Goal: Transaction & Acquisition: Purchase product/service

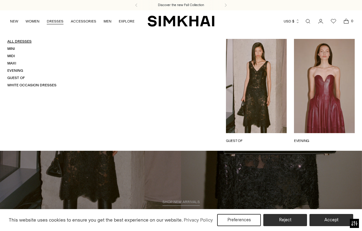
click at [23, 43] on link "All Dresses" at bounding box center [19, 41] width 24 height 4
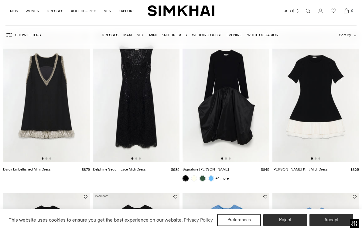
scroll to position [540, 0]
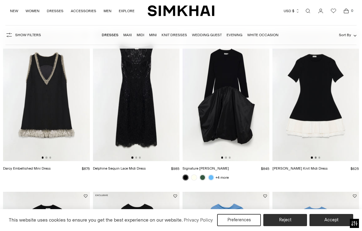
click at [316, 157] on button "Go to slide 2" at bounding box center [316, 158] width 2 height 2
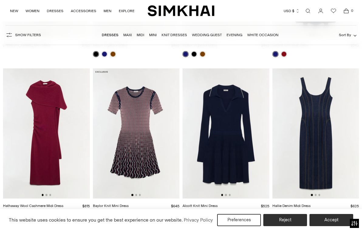
scroll to position [1184, 0]
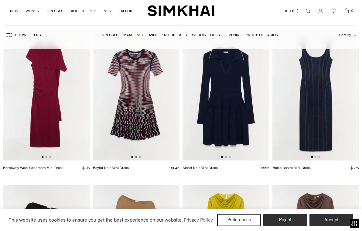
click at [137, 156] on button "Go to slide 2" at bounding box center [136, 157] width 2 height 2
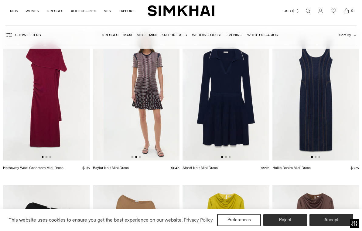
scroll to position [0, 87]
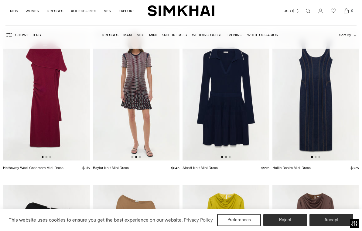
click at [226, 157] on button "Go to slide 2" at bounding box center [226, 157] width 2 height 2
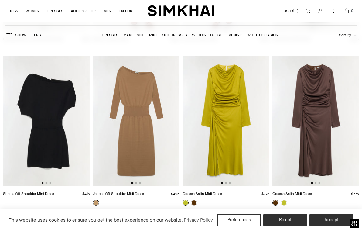
scroll to position [1326, 0]
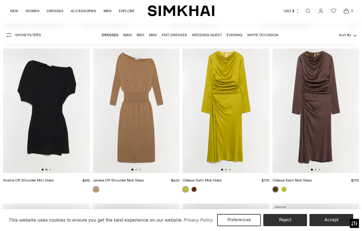
click at [46, 171] on button "Go to slide 2" at bounding box center [47, 170] width 2 height 2
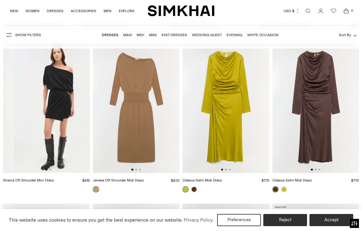
scroll to position [0, 87]
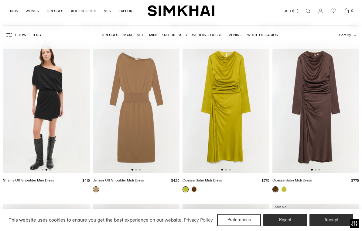
click at [137, 170] on div at bounding box center [136, 170] width 9 height 2
click at [135, 170] on button "Go to slide 2" at bounding box center [136, 170] width 2 height 2
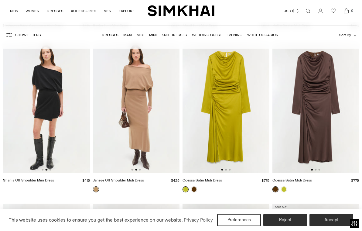
click at [144, 130] on img at bounding box center [136, 108] width 87 height 130
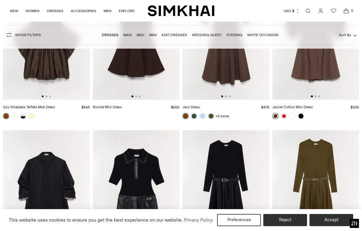
scroll to position [1645, 0]
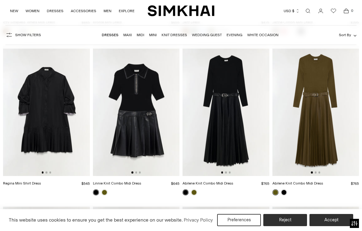
click at [46, 172] on div at bounding box center [46, 172] width 9 height 2
click at [47, 172] on button "Go to slide 2" at bounding box center [47, 172] width 2 height 2
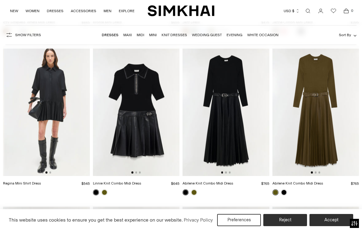
scroll to position [0, 87]
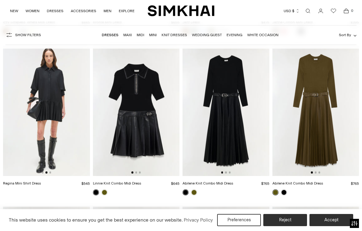
click at [51, 172] on img at bounding box center [46, 111] width 87 height 130
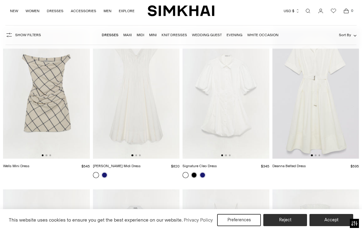
scroll to position [3926, 0]
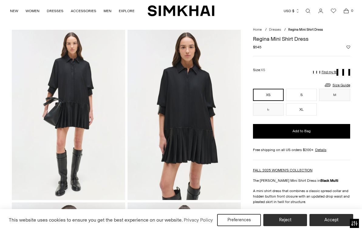
scroll to position [13, 0]
